Goal: Transaction & Acquisition: Subscribe to service/newsletter

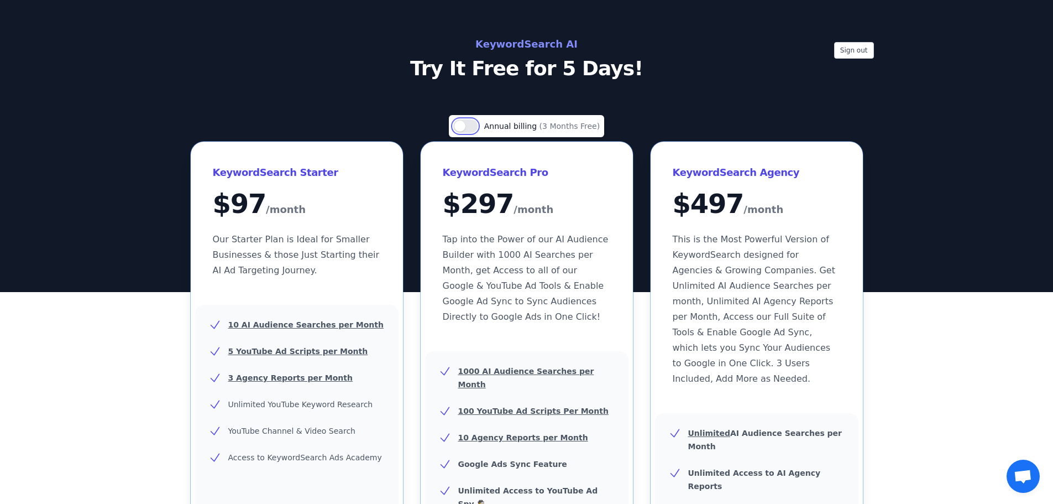
click at [477, 128] on button "Use setting" at bounding box center [465, 125] width 24 height 13
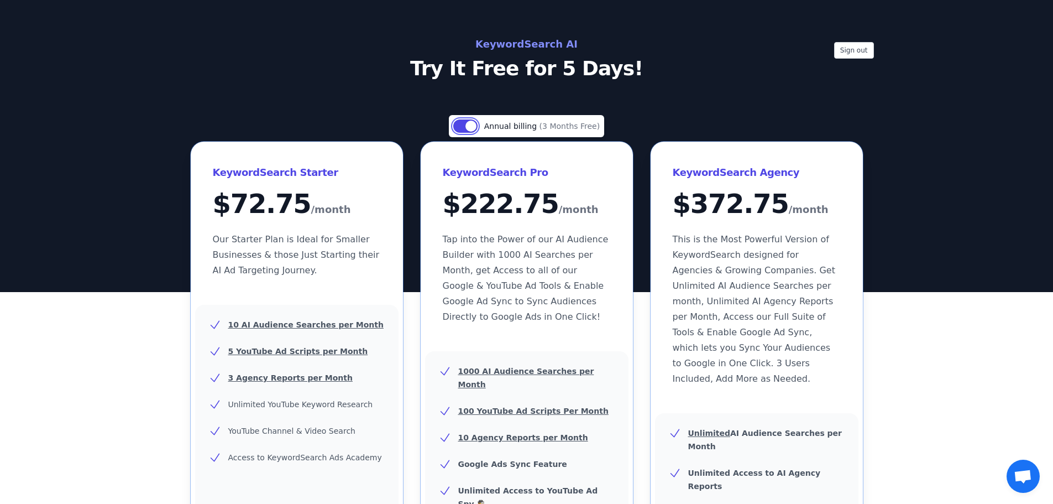
click at [463, 127] on button "Use setting" at bounding box center [465, 125] width 24 height 13
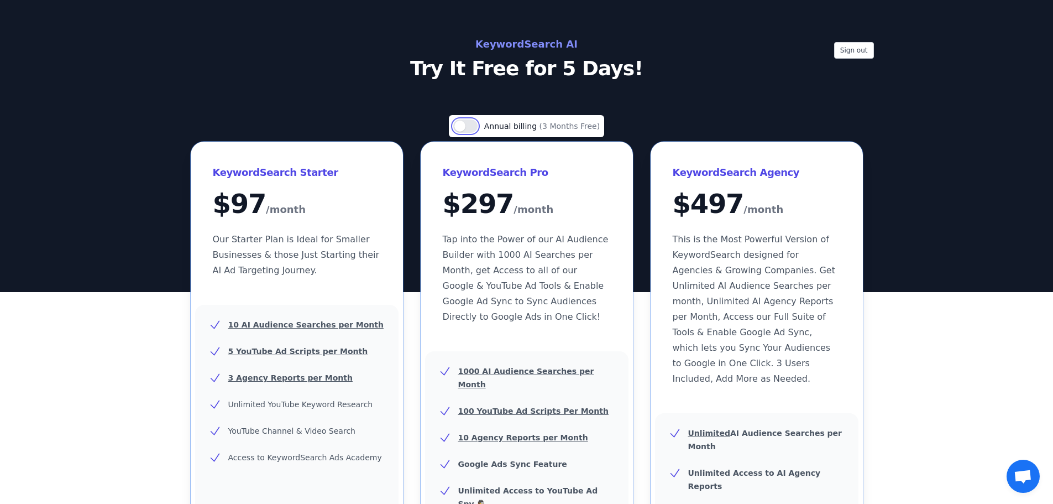
click at [463, 127] on button "Use setting" at bounding box center [465, 125] width 24 height 13
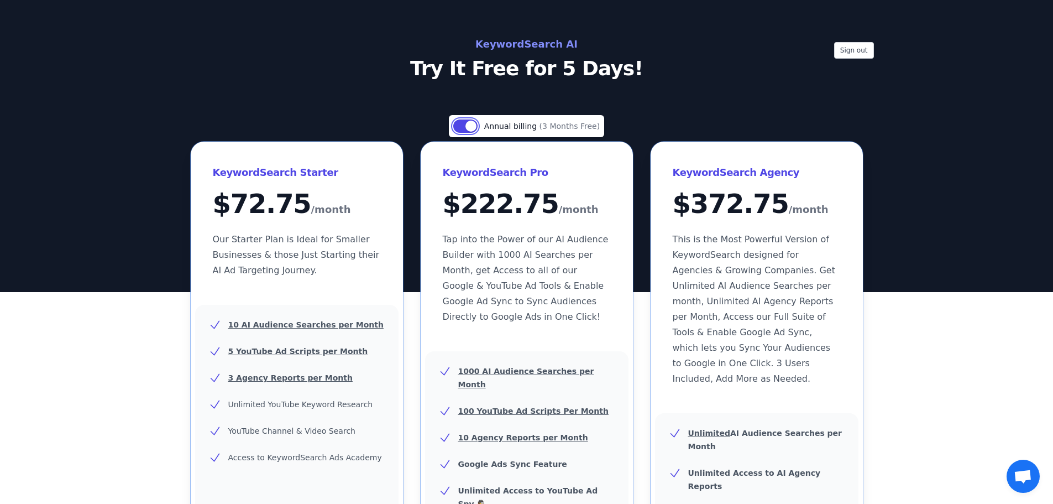
click at [463, 127] on button "Use setting" at bounding box center [465, 125] width 24 height 13
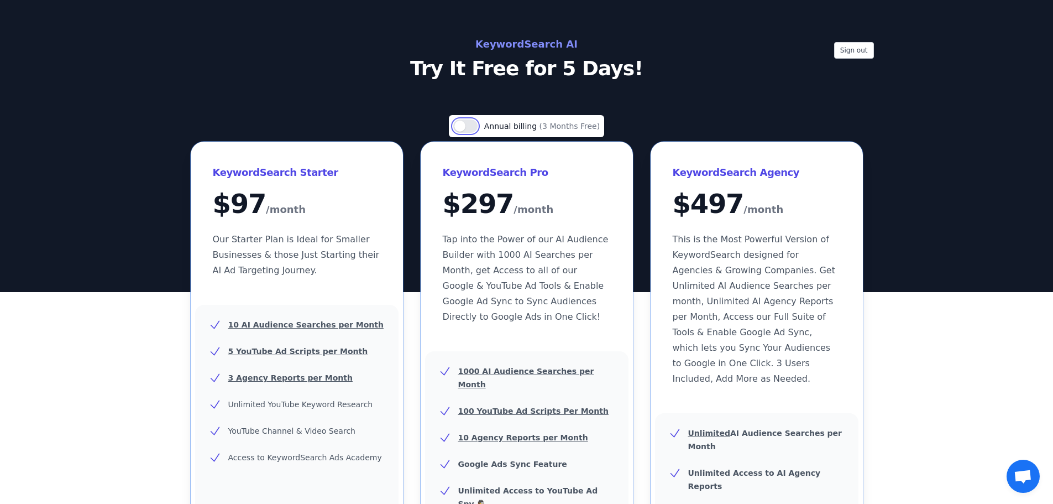
click at [463, 127] on button "Use setting" at bounding box center [465, 125] width 24 height 13
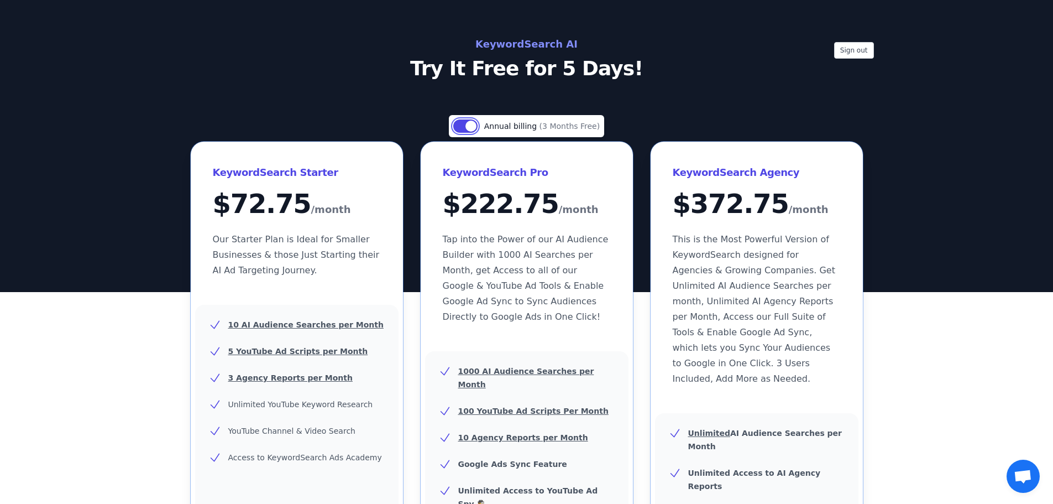
click at [463, 127] on button "Use setting" at bounding box center [465, 125] width 24 height 13
